Goal: Check status

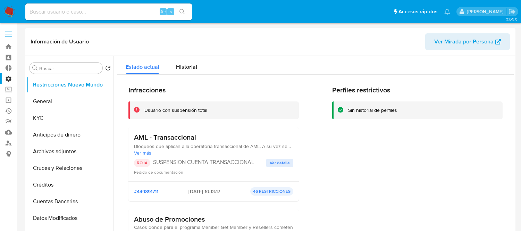
select select "10"
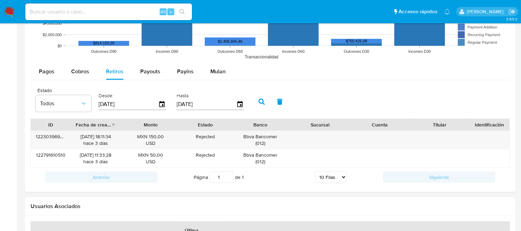
click at [44, 14] on input at bounding box center [108, 11] width 167 height 9
paste input "2638674664"
type input "2638674664"
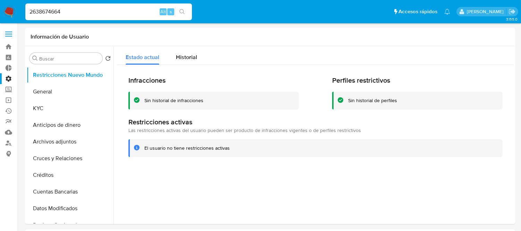
select select "10"
click at [41, 95] on button "General" at bounding box center [67, 91] width 81 height 17
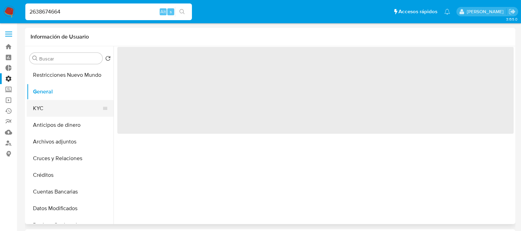
click at [39, 108] on button "KYC" at bounding box center [67, 108] width 81 height 17
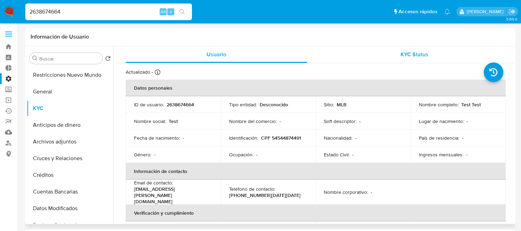
click at [413, 49] on div "KYC Status" at bounding box center [415, 54] width 182 height 17
